Goal: Task Accomplishment & Management: Use online tool/utility

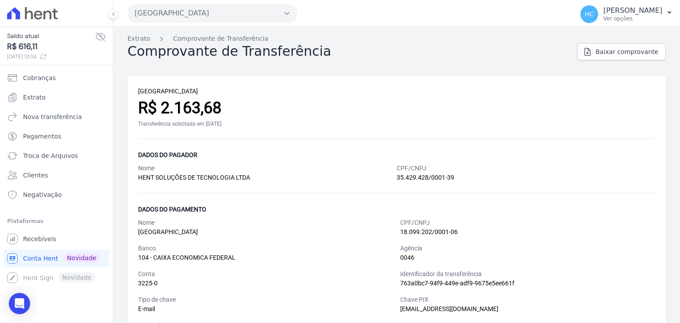
click at [30, 51] on span "R$ 616,11" at bounding box center [51, 47] width 88 height 12
copy span "616,11"
click at [50, 119] on span "Nova transferência" at bounding box center [52, 116] width 59 height 9
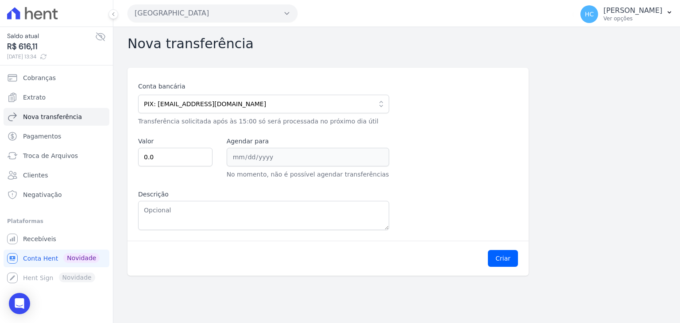
click at [353, 128] on div "Conta bancária PIX: financeiro@priori.com.vc 104 - CAIXA ECONOMICA FEDERAL AG: …" at bounding box center [328, 156] width 380 height 148
click at [408, 130] on div "Conta bancária PIX: financeiro@priori.com.vc 104 - CAIXA ECONOMICA FEDERAL AG: …" at bounding box center [328, 156] width 380 height 148
click at [458, 169] on div "Conta bancária PIX: financeiro@priori.com.vc 104 - CAIXA ECONOMICA FEDERAL AG: …" at bounding box center [328, 156] width 380 height 148
click at [313, 77] on div "Conta bancária PIX: [EMAIL_ADDRESS][DOMAIN_NAME] 104 - CAIXA ECONOMICA FEDERAL …" at bounding box center [327, 154] width 401 height 173
click at [505, 205] on div "Conta bancária PIX: [EMAIL_ADDRESS][DOMAIN_NAME] 104 - CAIXA ECONOMICA FEDERAL …" at bounding box center [328, 156] width 380 height 148
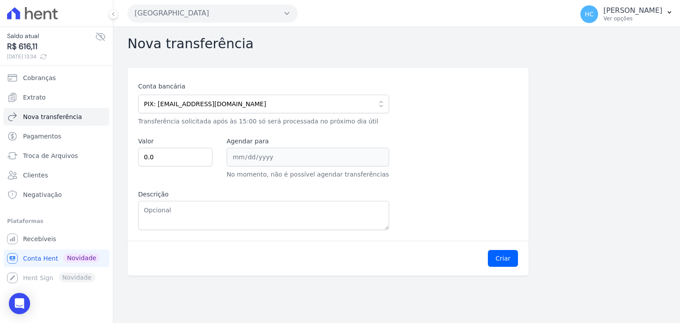
click at [402, 192] on div "Conta bancária PIX: [EMAIL_ADDRESS][DOMAIN_NAME] 104 - CAIXA ECONOMICA FEDERAL …" at bounding box center [328, 156] width 380 height 148
click at [453, 284] on div "Nova transferência Conta bancária PIX: [EMAIL_ADDRESS][DOMAIN_NAME] 104 - CAIXA…" at bounding box center [396, 175] width 567 height 296
